Goal: Task Accomplishment & Management: Use online tool/utility

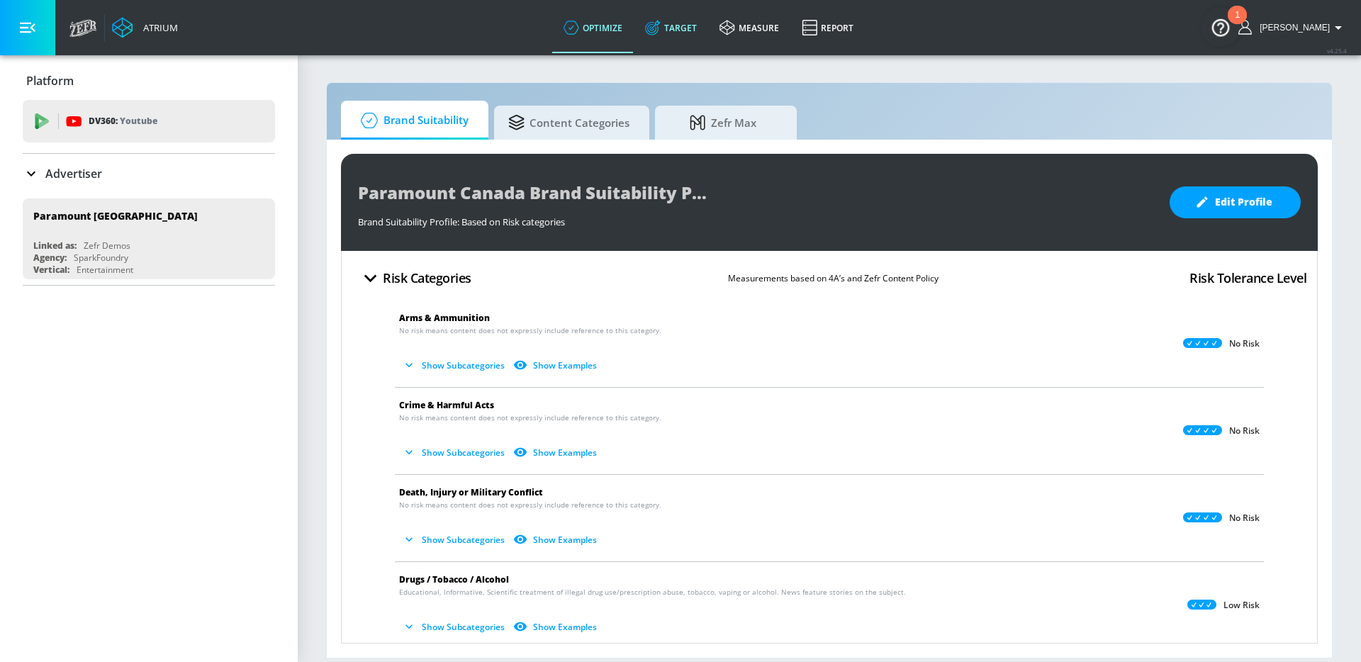
click at [707, 38] on link "Target" at bounding box center [671, 27] width 74 height 51
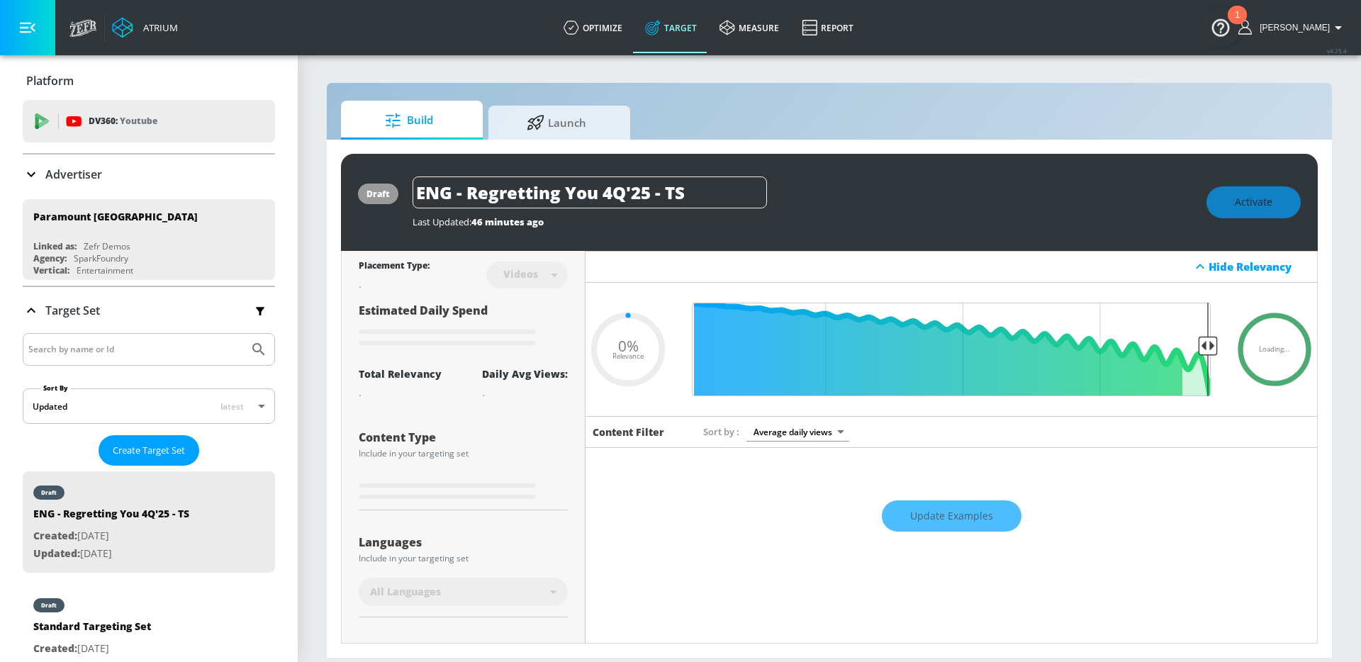
type input "0.05"
click at [508, 116] on span "Launch" at bounding box center [557, 120] width 108 height 34
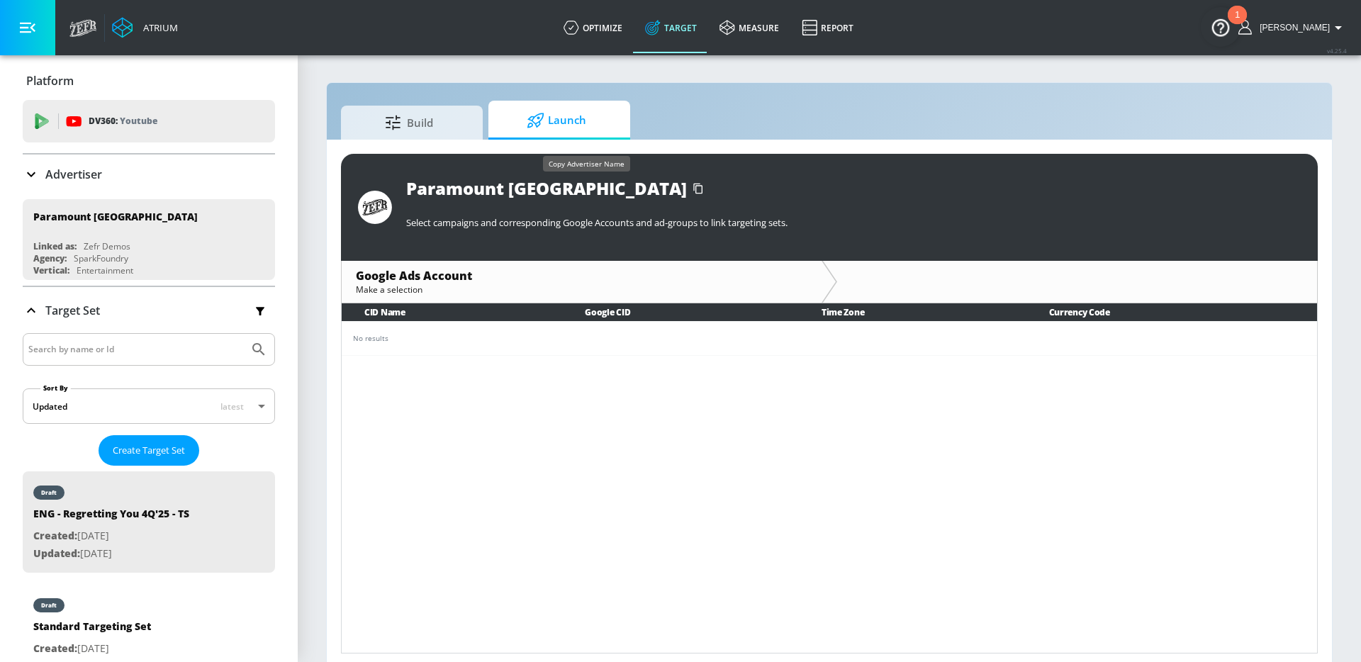
click at [687, 187] on icon "button" at bounding box center [698, 188] width 23 height 23
click at [583, 176] on div "Copy Advertiser Name" at bounding box center [586, 163] width 87 height 35
click at [693, 191] on icon "button" at bounding box center [697, 188] width 9 height 11
